Goal: Information Seeking & Learning: Learn about a topic

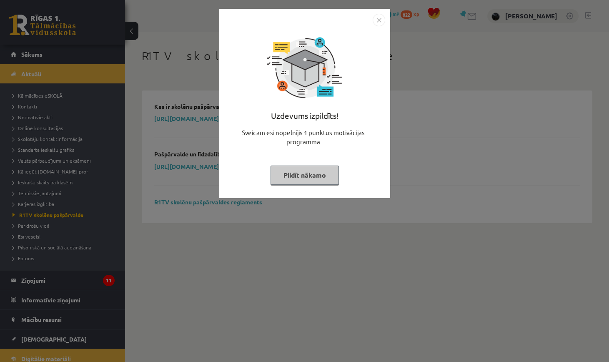
click at [378, 22] on img "Close" at bounding box center [378, 20] width 12 height 12
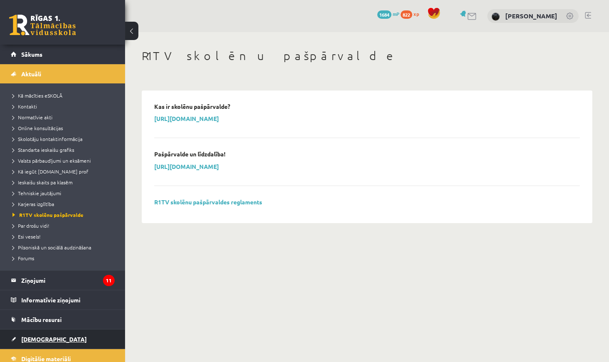
click at [65, 339] on link "[DEMOGRAPHIC_DATA]" at bounding box center [63, 338] width 104 height 19
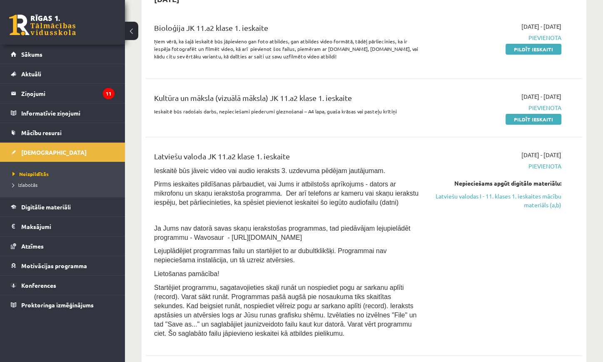
scroll to position [98, 0]
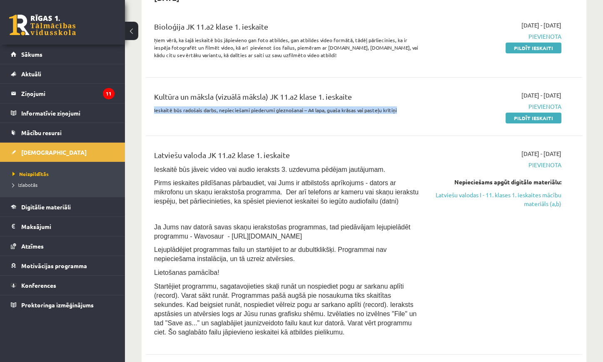
drag, startPoint x: 155, startPoint y: 108, endPoint x: 446, endPoint y: 94, distance: 291.5
click at [447, 95] on div "Kultūra un māksla (vizuālā māksla) JK 11.a2 klase 1. ieskaite Ieskaitē būs rado…" at bounding box center [358, 106] width 420 height 31
copy div "Ieskaitē būs radošais darbs, nepieciešami piederumi gleznošanai – A4 lapa, guaš…"
click at [239, 65] on div "Bioloģija JK 11.a2 klase 1. ieskaite Ņem vērā, ka šajā ieskaitē būs jāpievieno …" at bounding box center [364, 42] width 437 height 60
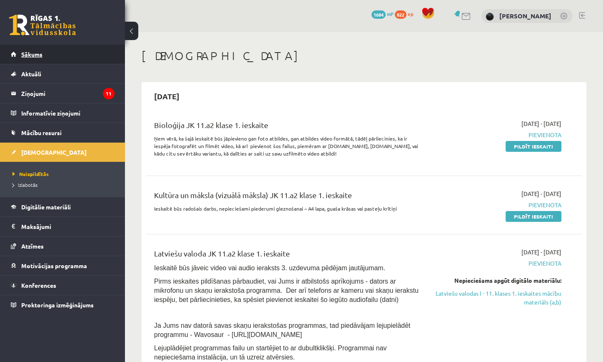
click at [95, 59] on link "Sākums" at bounding box center [63, 54] width 104 height 19
